Goal: Information Seeking & Learning: Learn about a topic

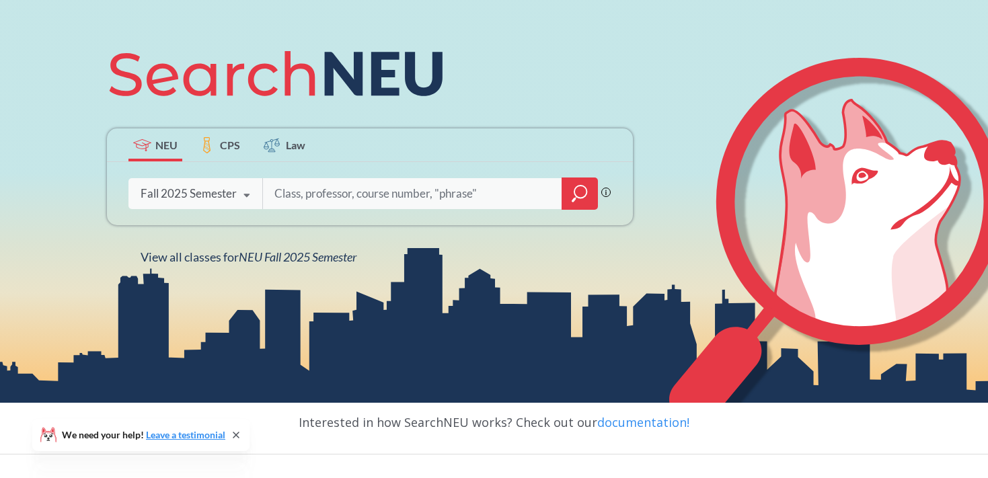
scroll to position [275, 0]
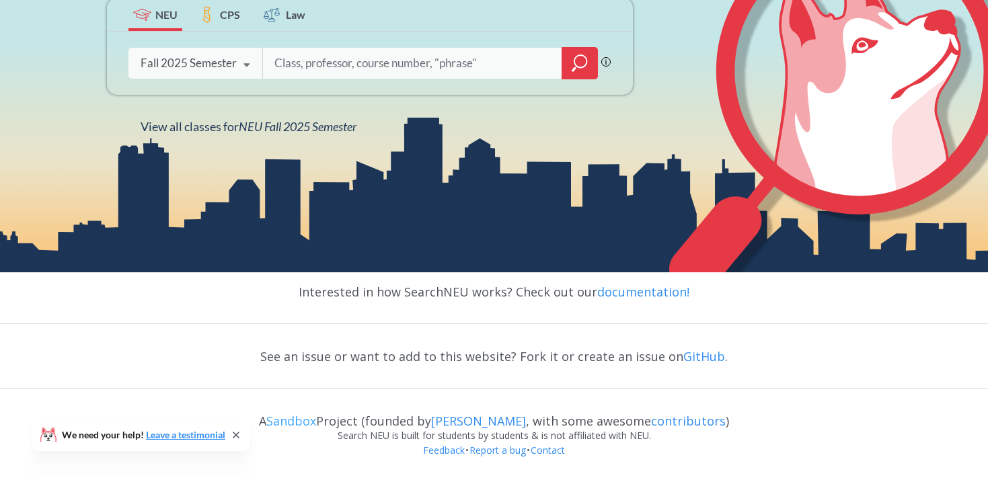
click at [306, 422] on link "Sandbox" at bounding box center [291, 421] width 50 height 16
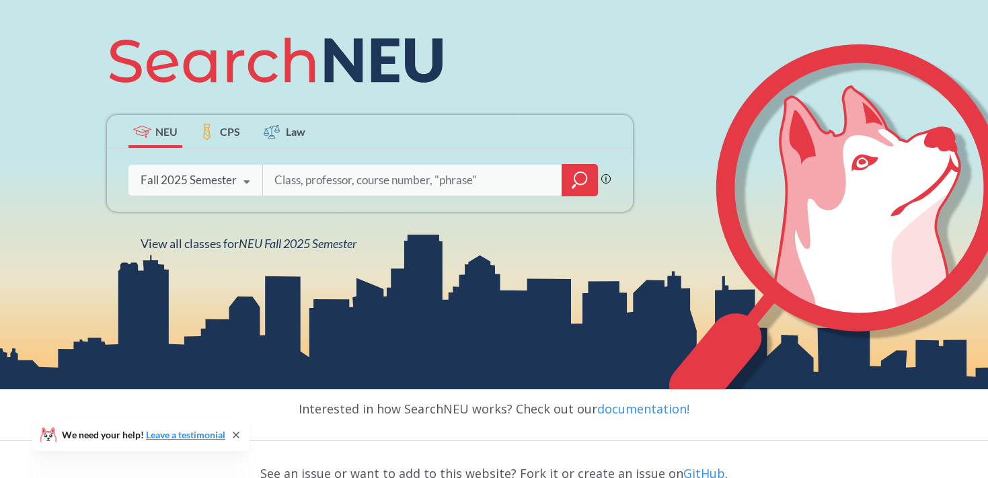
scroll to position [0, 0]
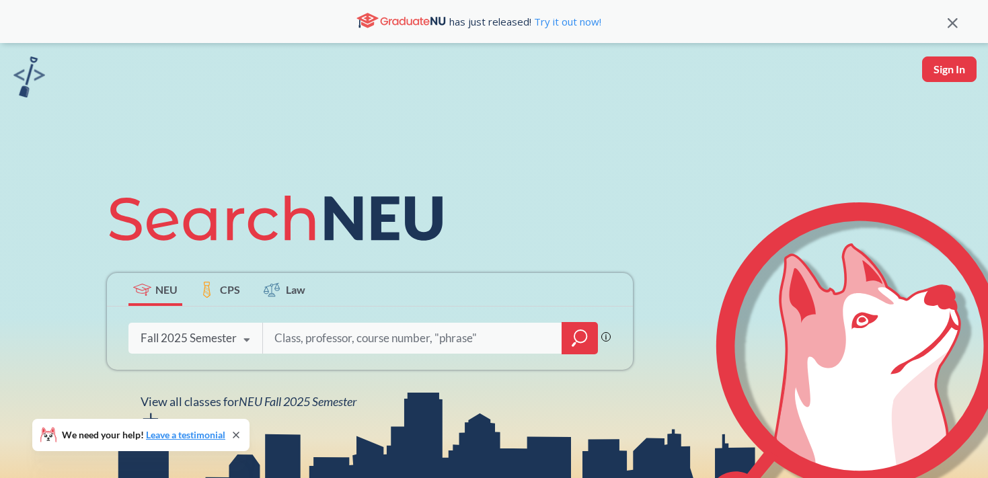
click at [389, 340] on input "search" at bounding box center [413, 338] width 280 height 28
type input "2100"
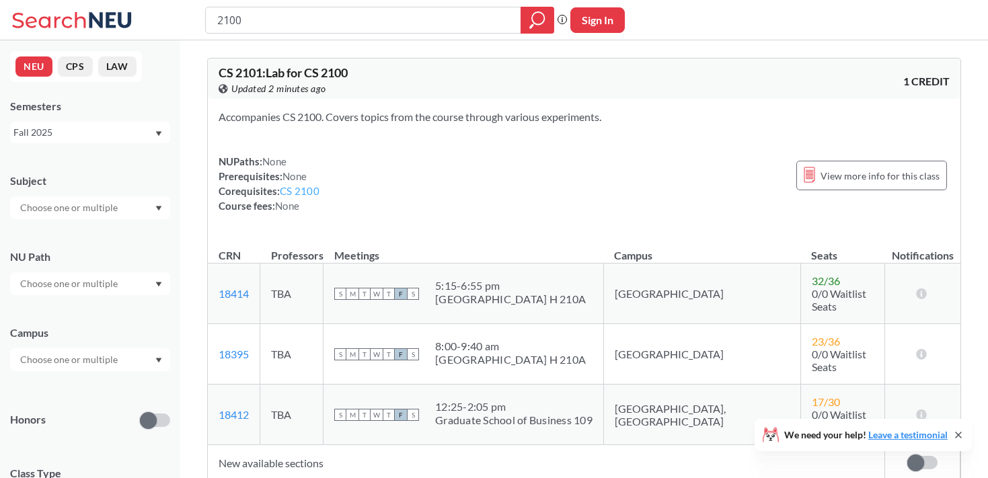
click at [295, 192] on link "CS 2100" at bounding box center [300, 191] width 40 height 12
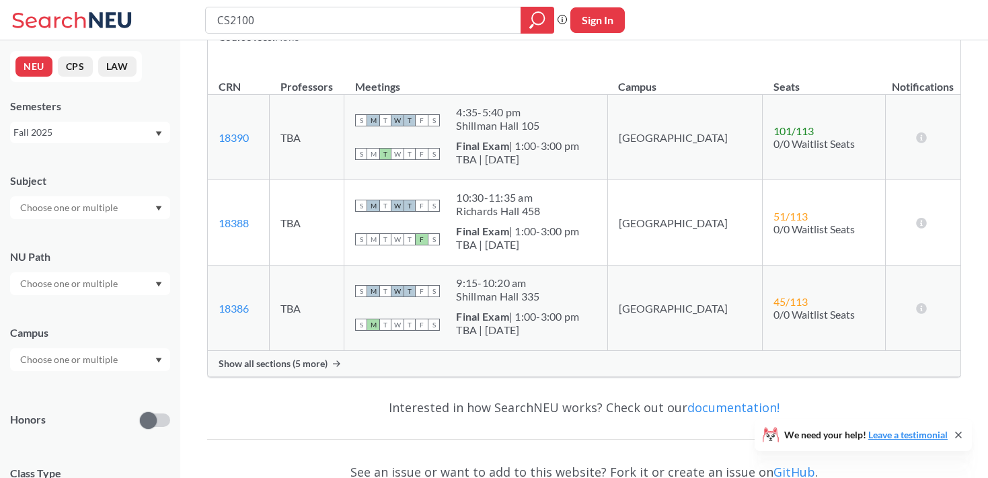
scroll to position [229, 0]
click at [237, 224] on link "18388" at bounding box center [234, 222] width 30 height 13
click at [507, 239] on div "TBA | [DATE]" at bounding box center [517, 243] width 123 height 13
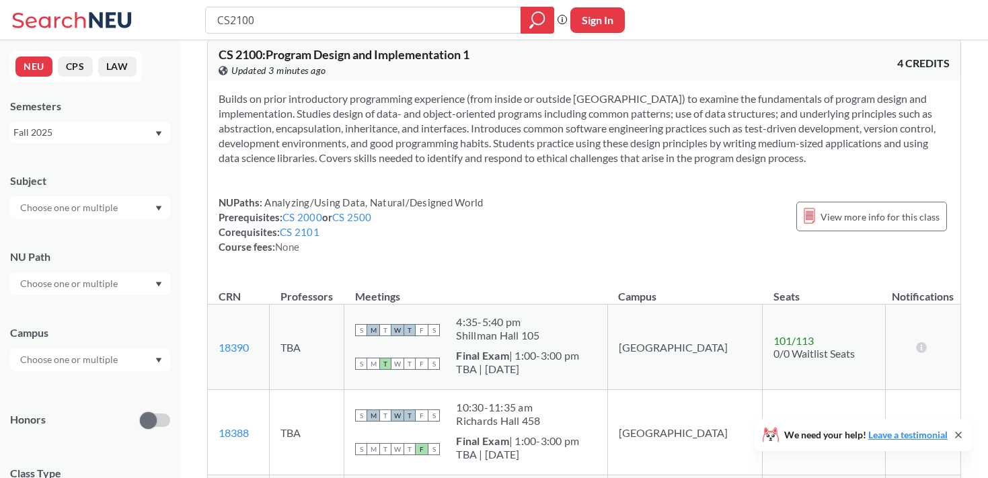
scroll to position [0, 0]
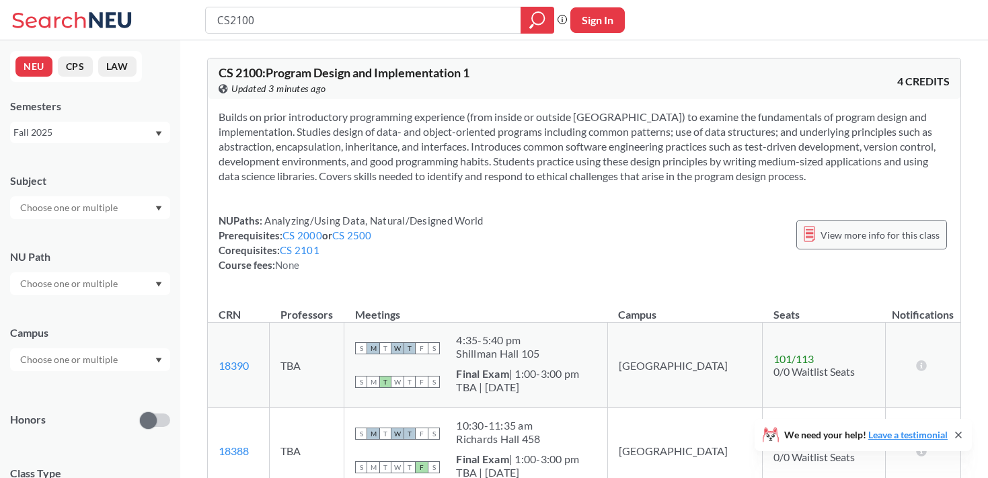
click at [838, 244] on div "View more info for this class" at bounding box center [871, 235] width 151 height 30
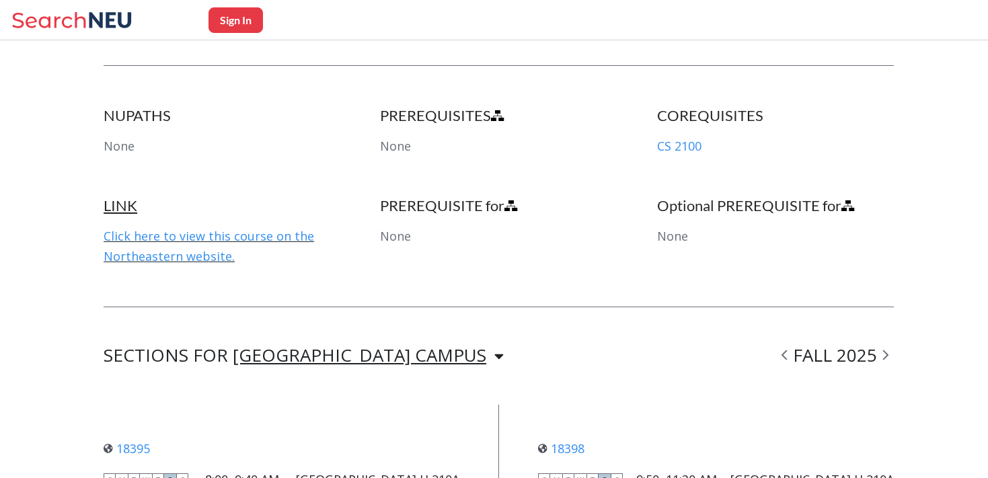
scroll to position [2426, 0]
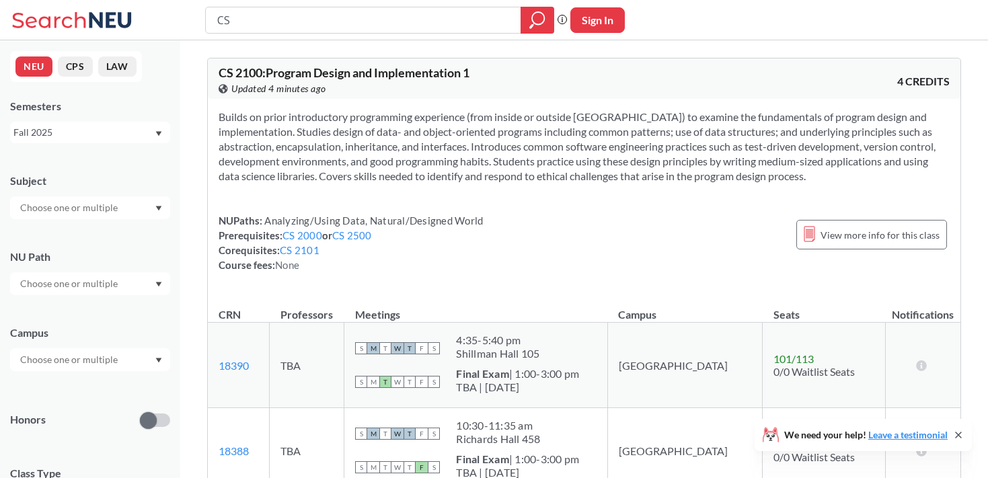
type input "C"
type input "[PERSON_NAME]"
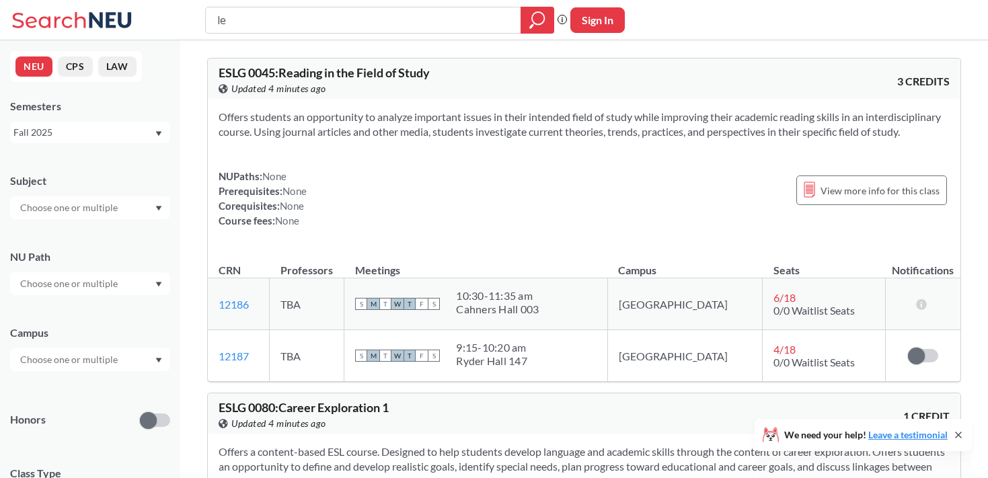
type input "l"
type input "[PERSON_NAME]"
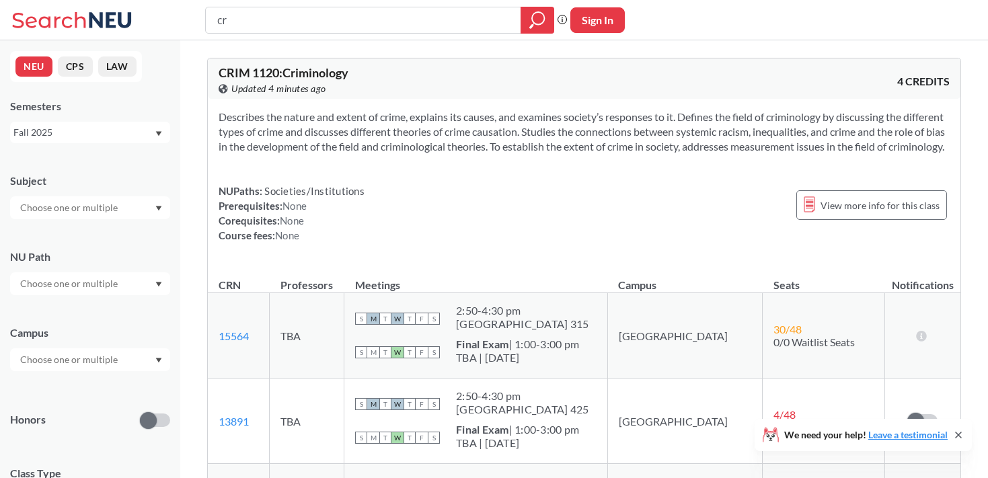
type input "c"
type input "5800"
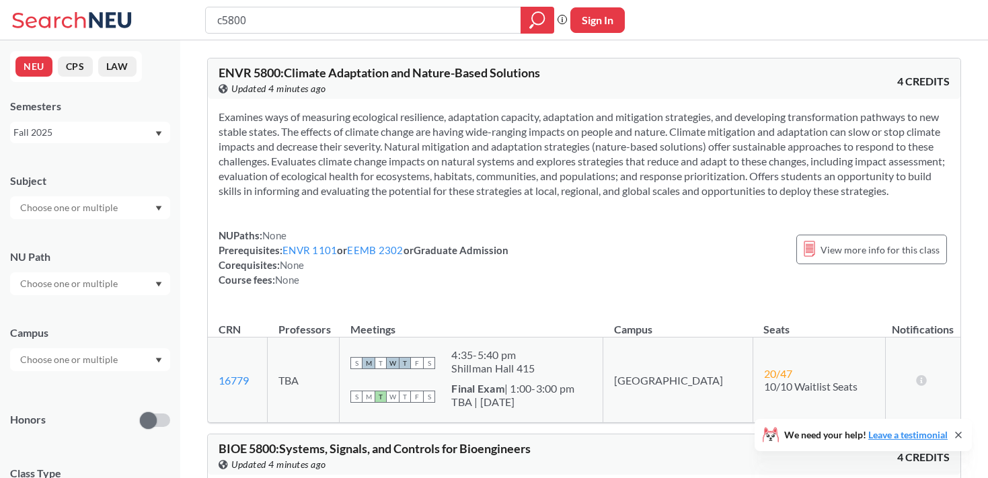
type input "cs5800"
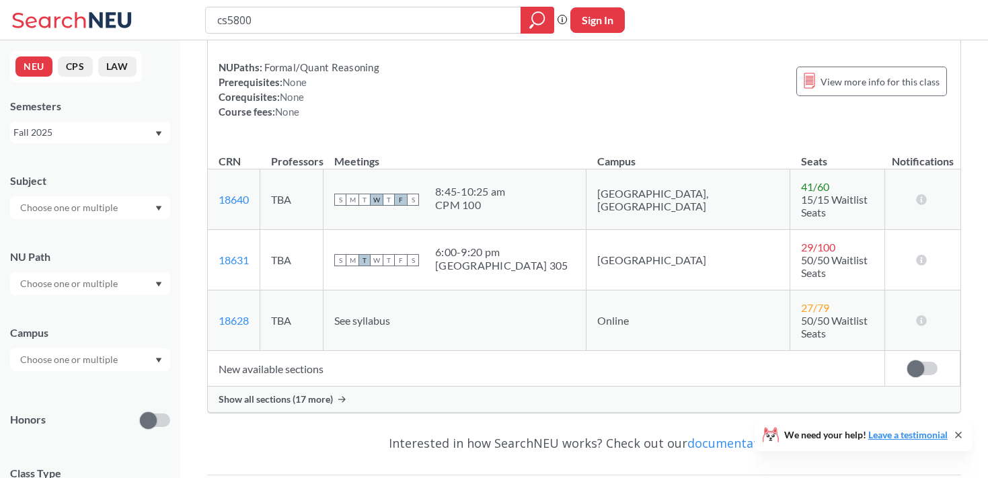
scroll to position [124, 0]
click at [868, 78] on span "View more info for this class" at bounding box center [879, 81] width 119 height 17
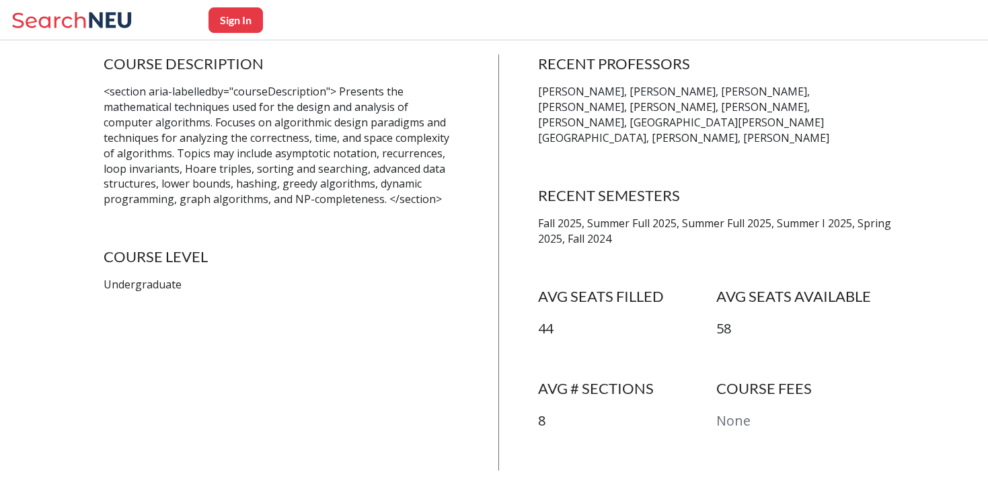
scroll to position [274, 0]
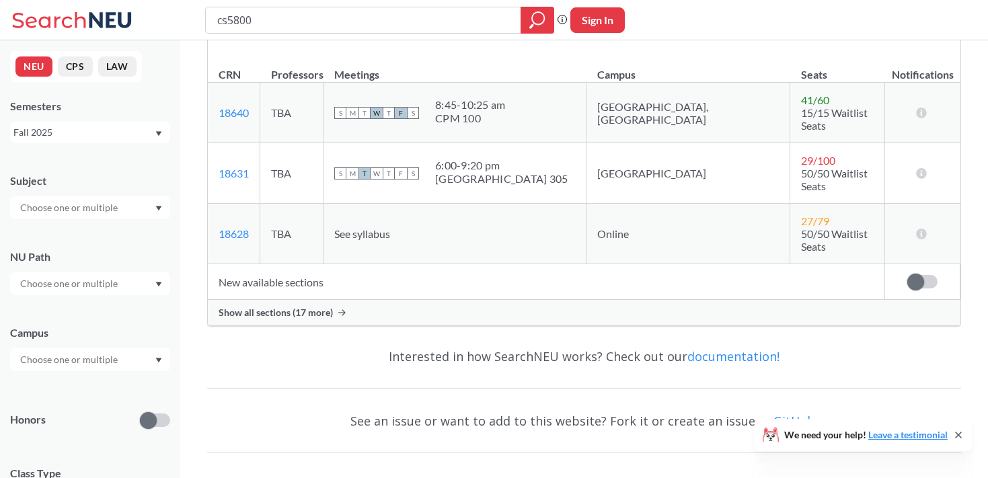
scroll to position [207, 0]
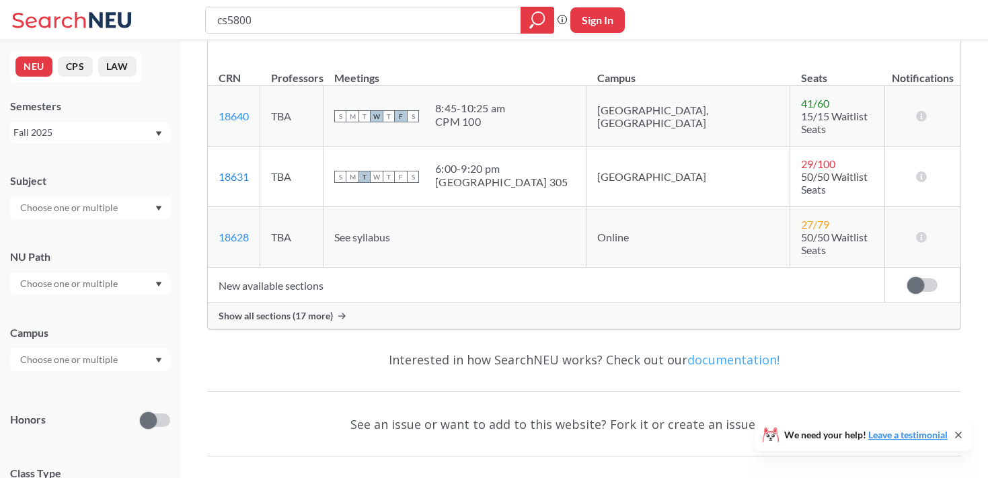
click at [694, 352] on link "documentation!" at bounding box center [733, 360] width 92 height 16
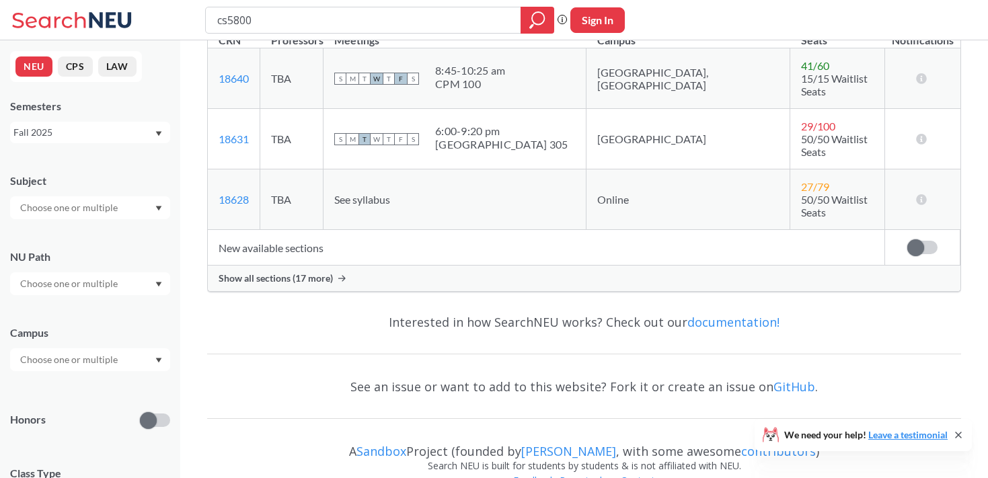
click at [960, 433] on icon at bounding box center [957, 434] width 5 height 5
